Goal: Check status: Check status

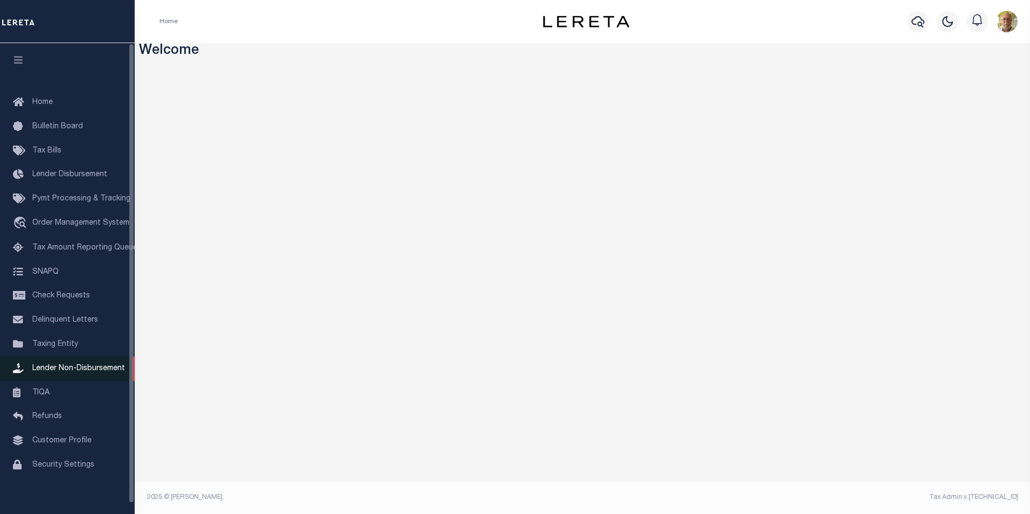
click at [81, 372] on span "Lender Non-Disbursement" at bounding box center [78, 369] width 93 height 8
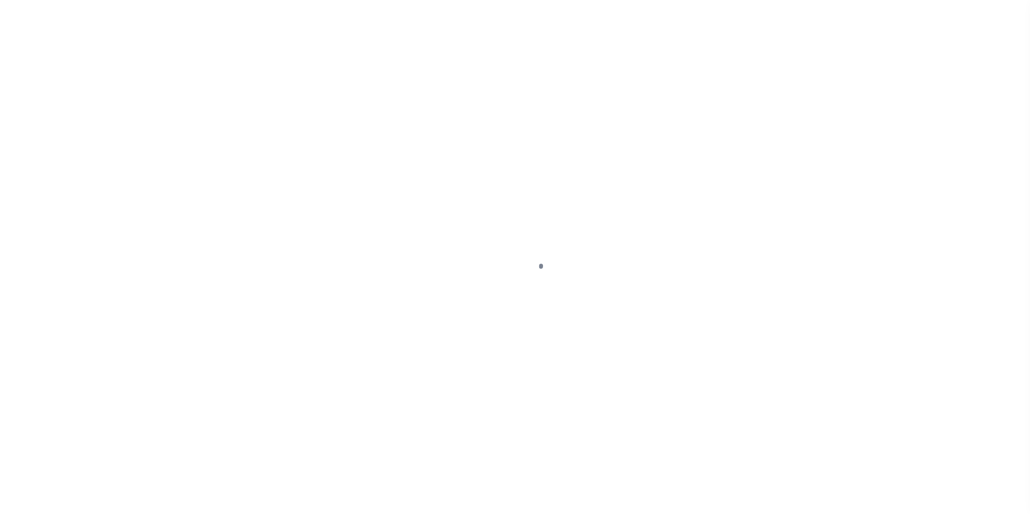
scroll to position [11, 0]
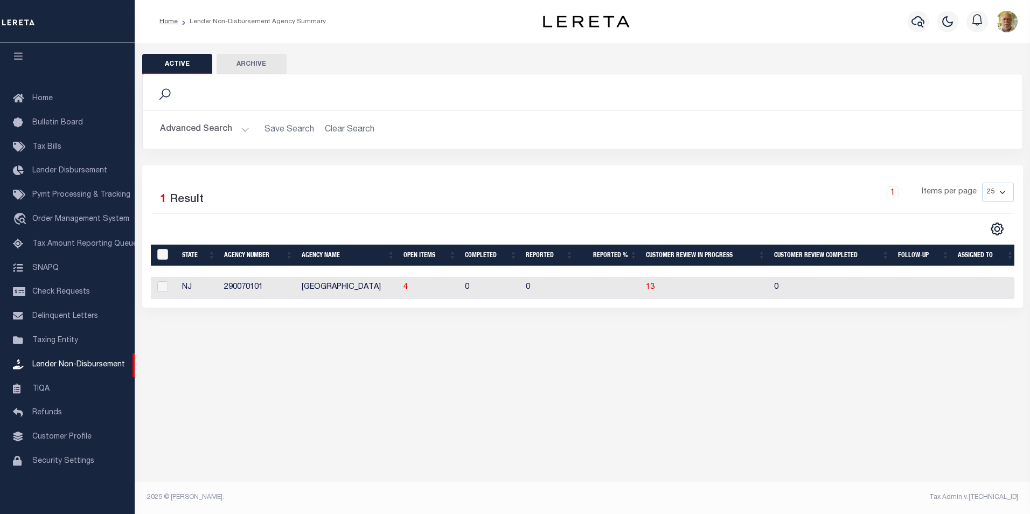
click at [245, 128] on button "Advanced Search" at bounding box center [204, 129] width 89 height 21
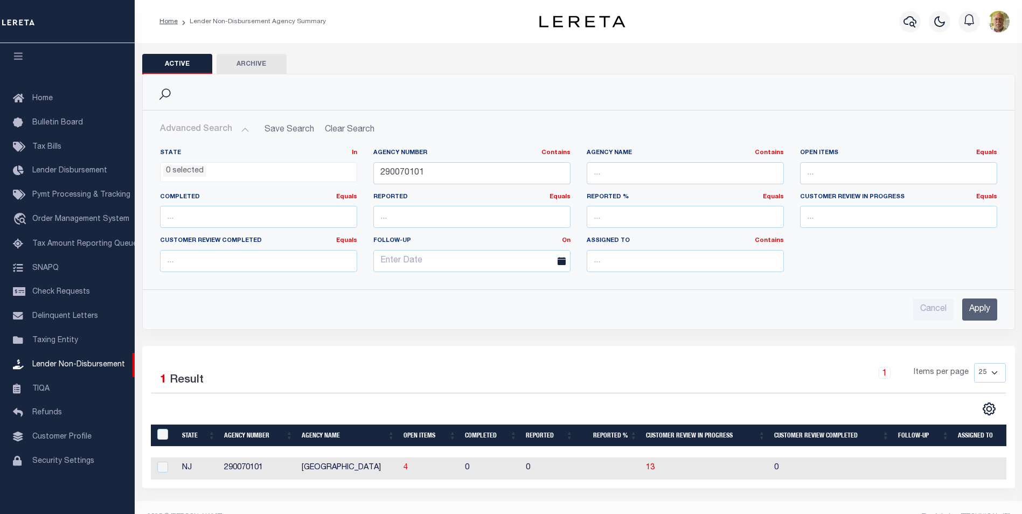
click at [982, 309] on input "Apply" at bounding box center [979, 310] width 35 height 22
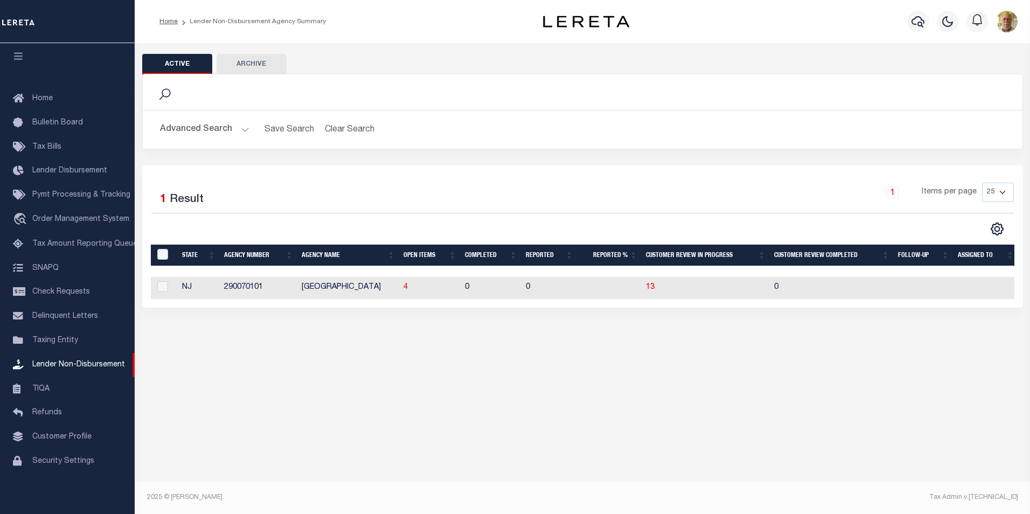
click at [420, 253] on th "Open Items" at bounding box center [429, 256] width 61 height 22
